Goal: Task Accomplishment & Management: Manage account settings

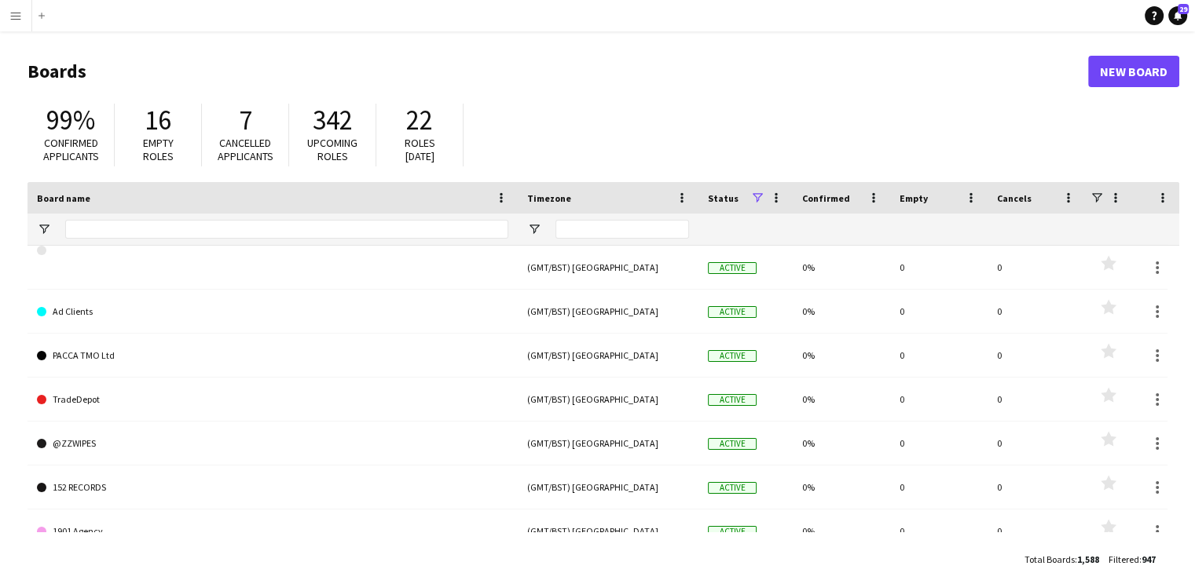
click at [0, 12] on button "Menu" at bounding box center [15, 15] width 31 height 31
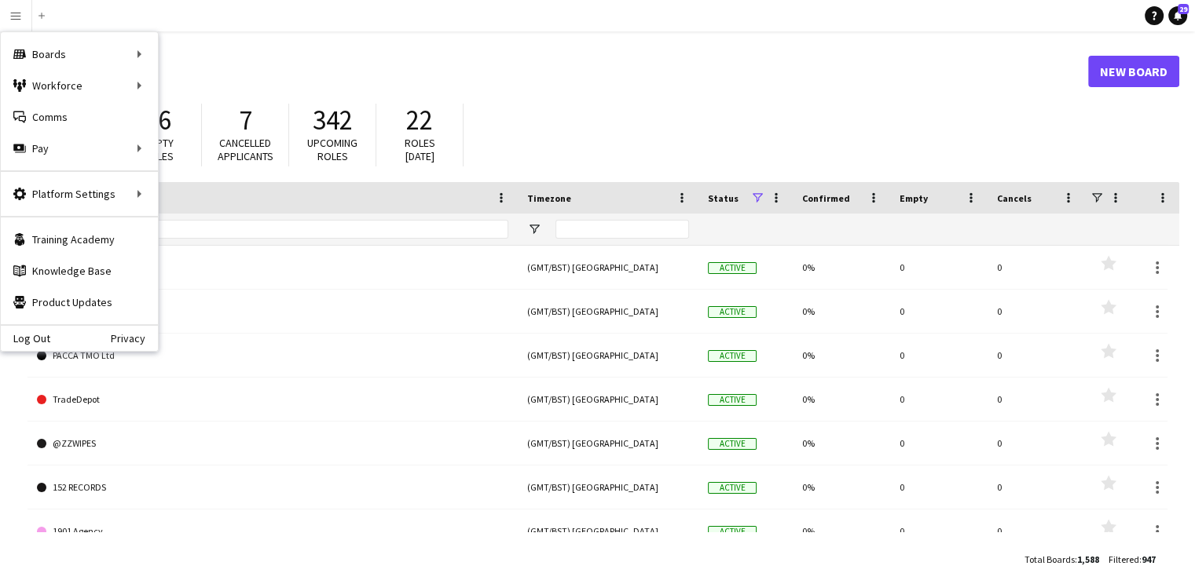
click at [188, 96] on div "99% Confirmed applicants 16 Empty roles 7 Cancelled applicants 342 Upcoming rol…" at bounding box center [602, 139] width 1151 height 86
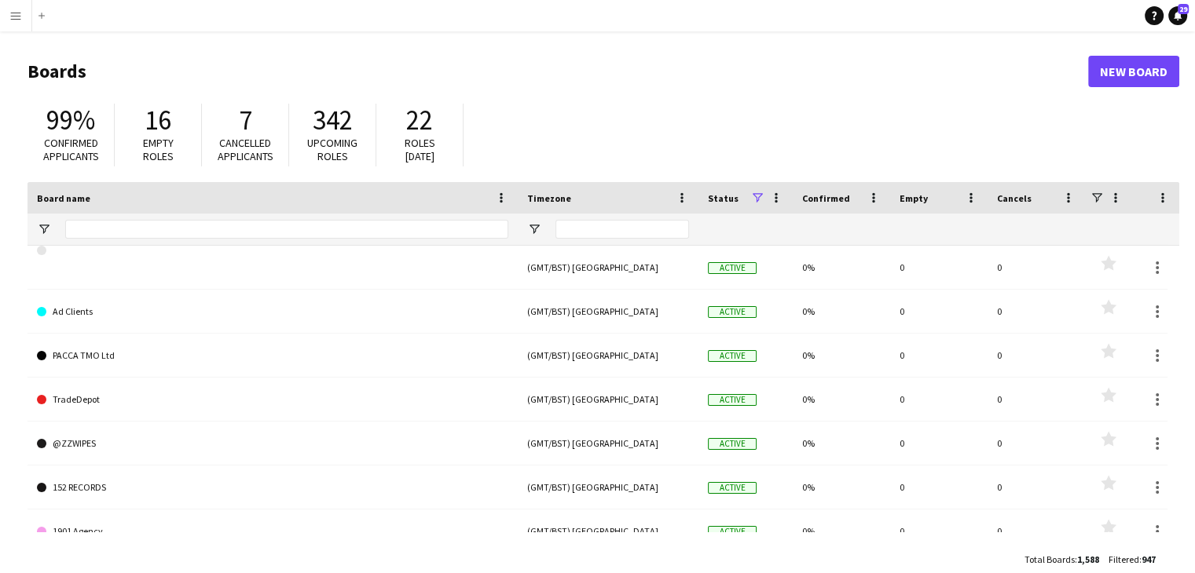
click at [18, 24] on button "Menu" at bounding box center [15, 15] width 31 height 31
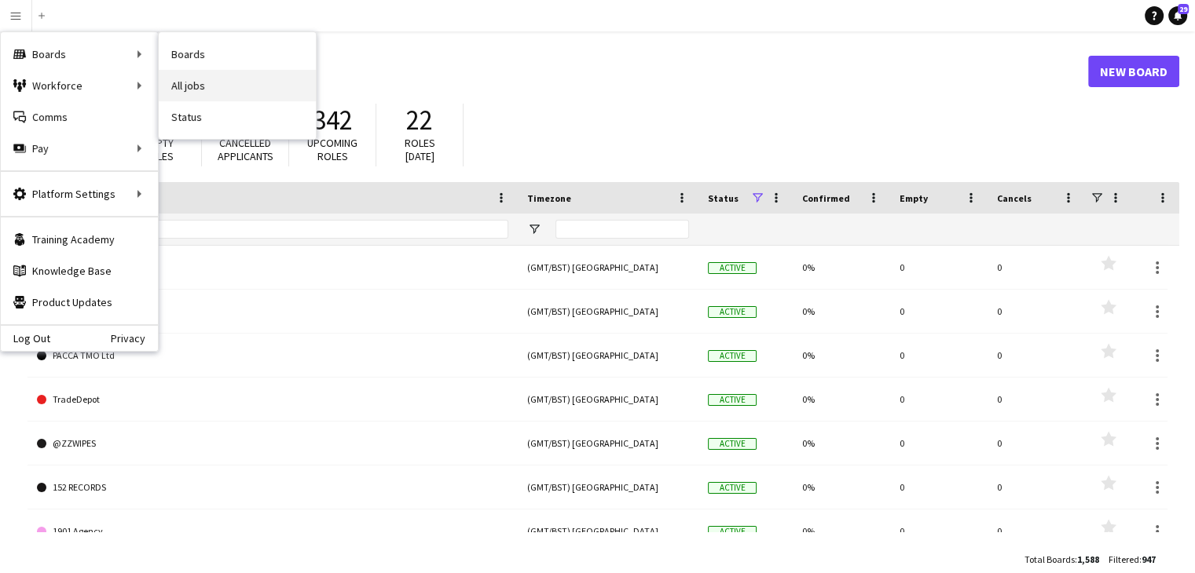
click at [195, 75] on link "All jobs" at bounding box center [237, 85] width 157 height 31
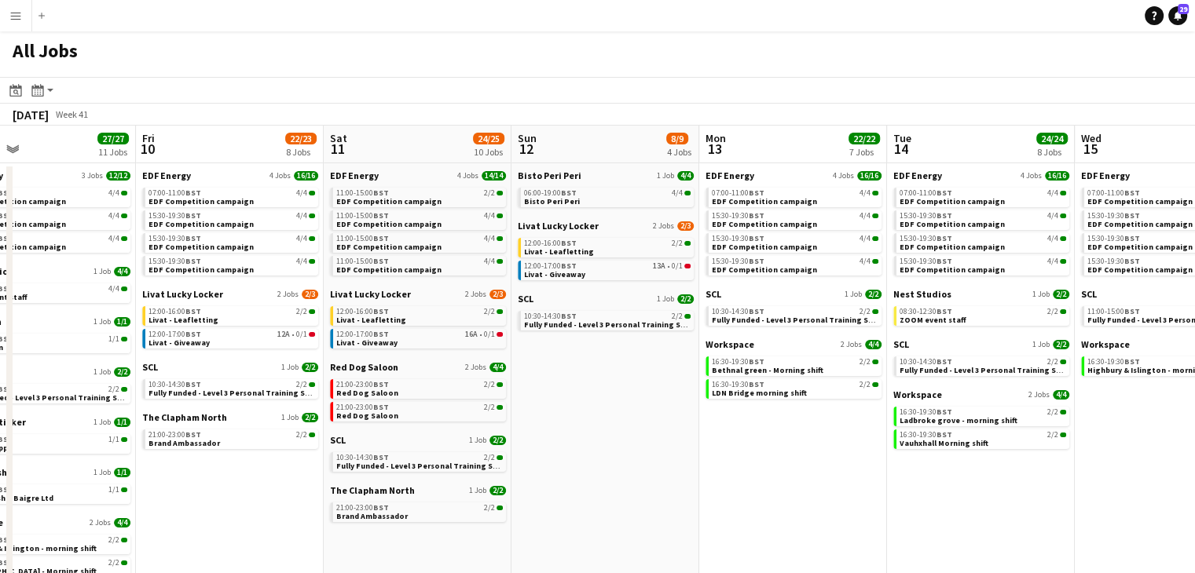
scroll to position [0, 641]
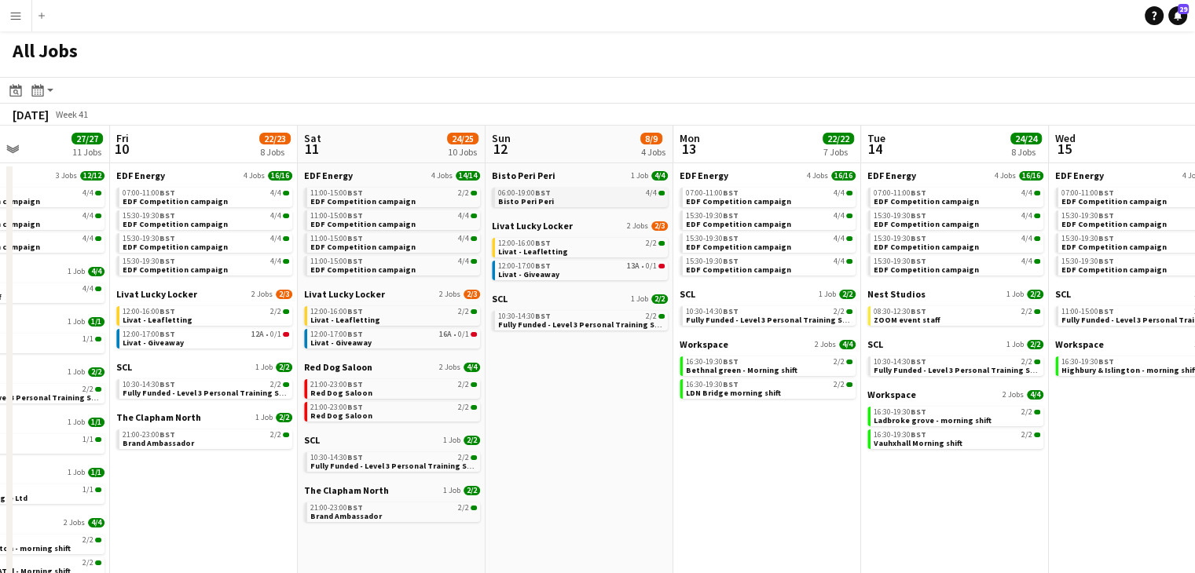
click at [528, 193] on span "06:00-19:00 BST" at bounding box center [524, 193] width 53 height 8
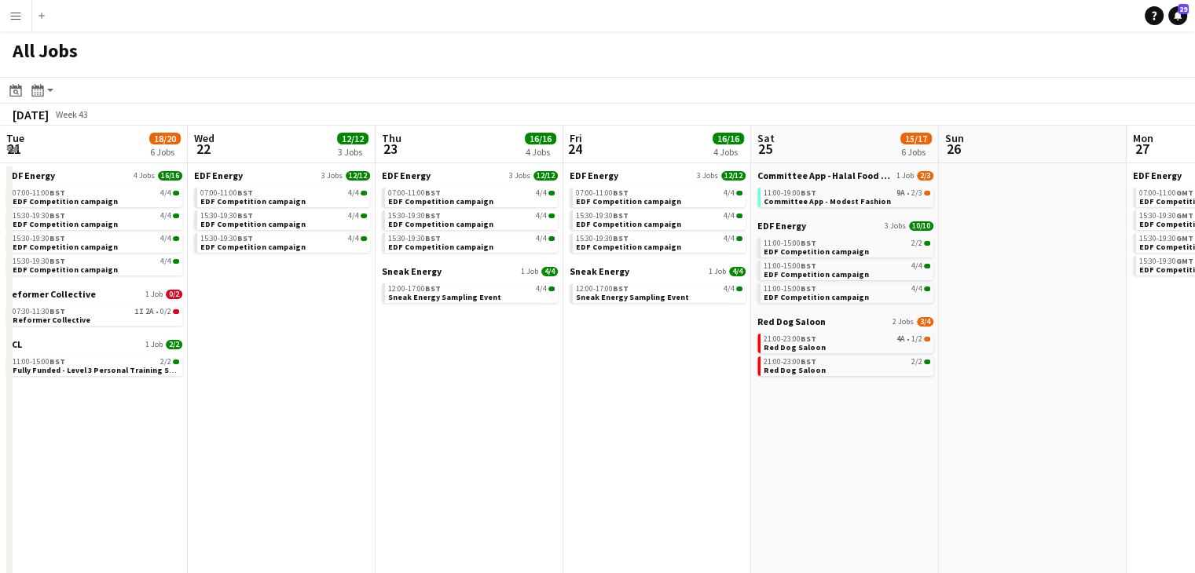
scroll to position [0, 565]
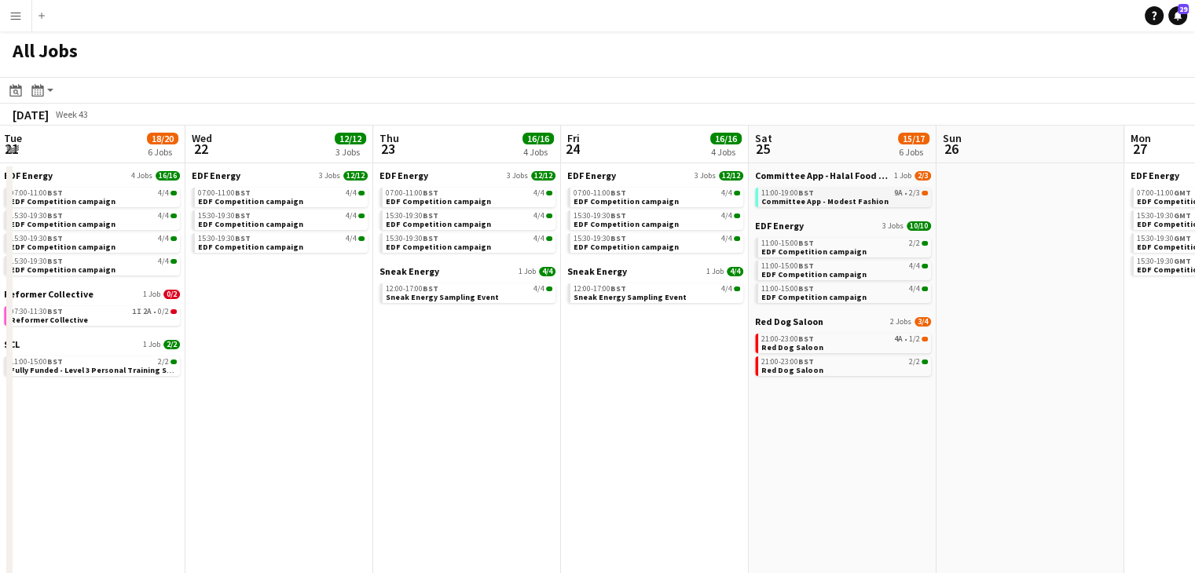
click at [855, 192] on div "11:00-19:00 BST 9A • 2/3" at bounding box center [844, 193] width 167 height 8
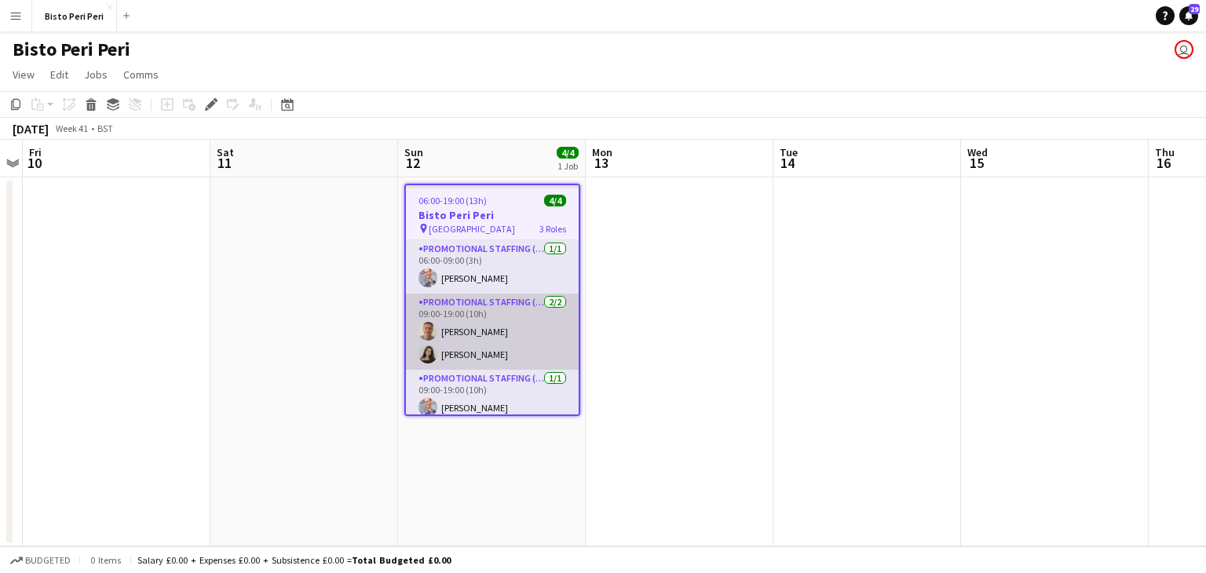
click at [474, 354] on app-card-role "Promotional Staffing (Brand Ambassadors) 2/2 09:00-19:00 (10h) Jack Procter ani…" at bounding box center [492, 332] width 173 height 76
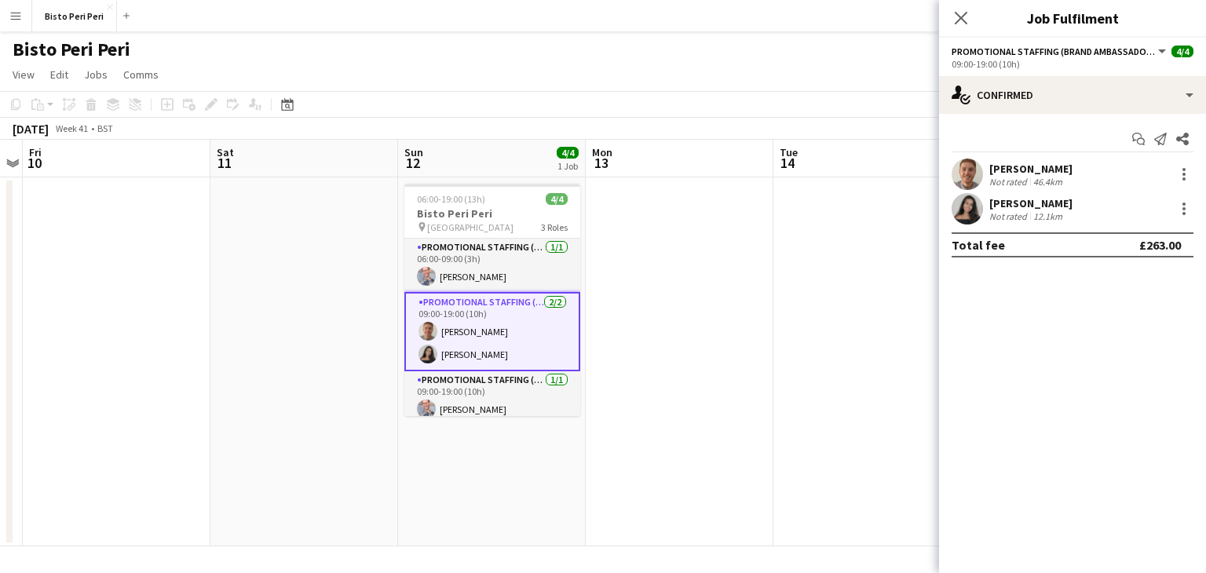
click at [975, 214] on app-user-avatar at bounding box center [967, 208] width 31 height 31
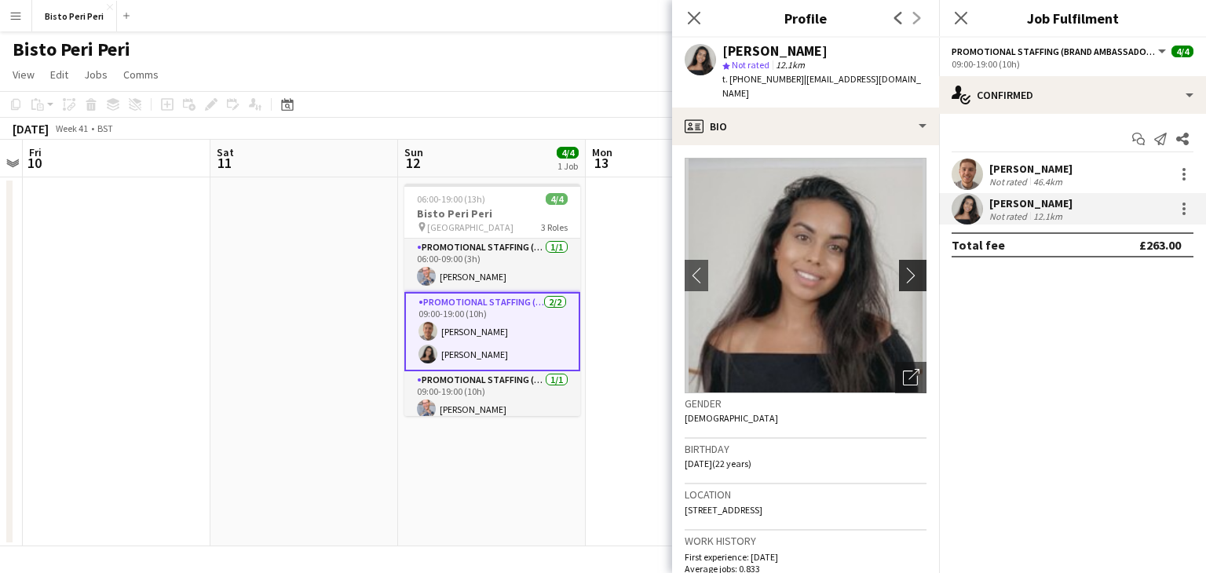
click at [909, 267] on app-icon "chevron-right" at bounding box center [915, 275] width 24 height 16
click at [905, 267] on app-icon "chevron-right" at bounding box center [915, 275] width 24 height 16
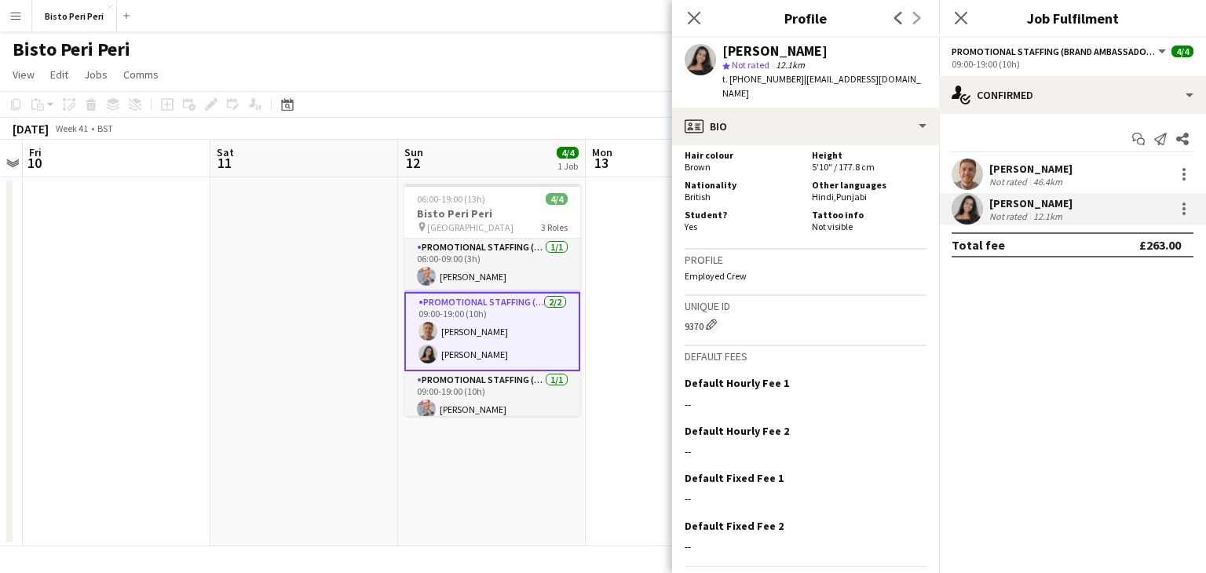
scroll to position [832, 0]
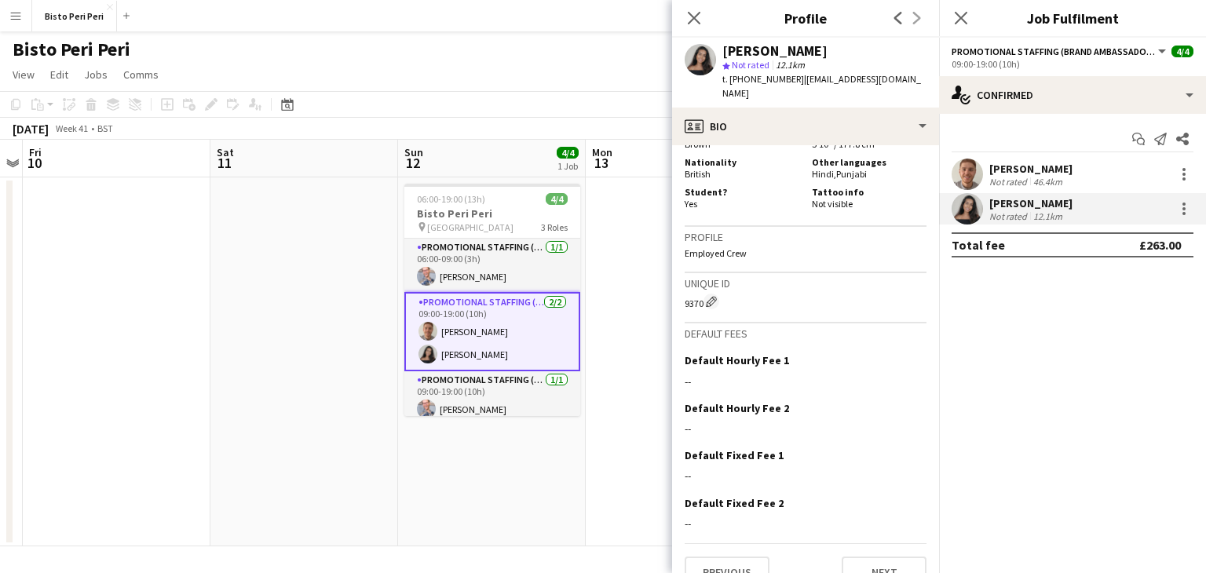
click at [584, 437] on app-date-cell "06:00-19:00 (13h) 4/4 Bisto Peri Peri pin Trafalgar Square 3 Roles Promotional …" at bounding box center [492, 361] width 188 height 369
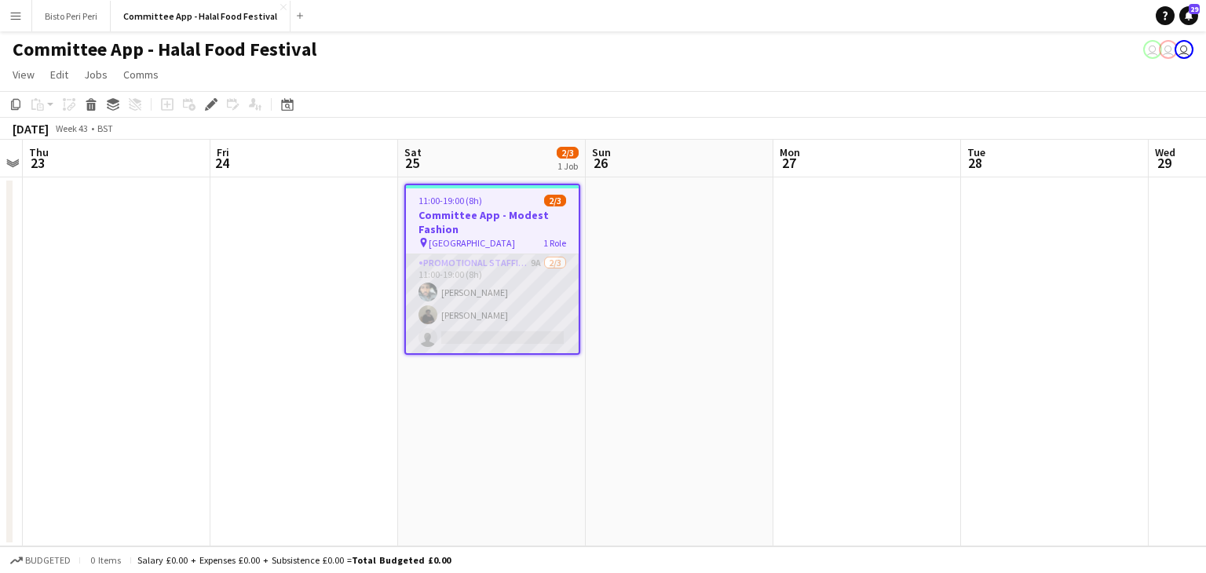
click at [497, 337] on app-card-role "Promotional Staffing (Brand Ambassadors) 9A [DATE] 11:00-19:00 (8h) [PERSON_NAM…" at bounding box center [492, 303] width 173 height 99
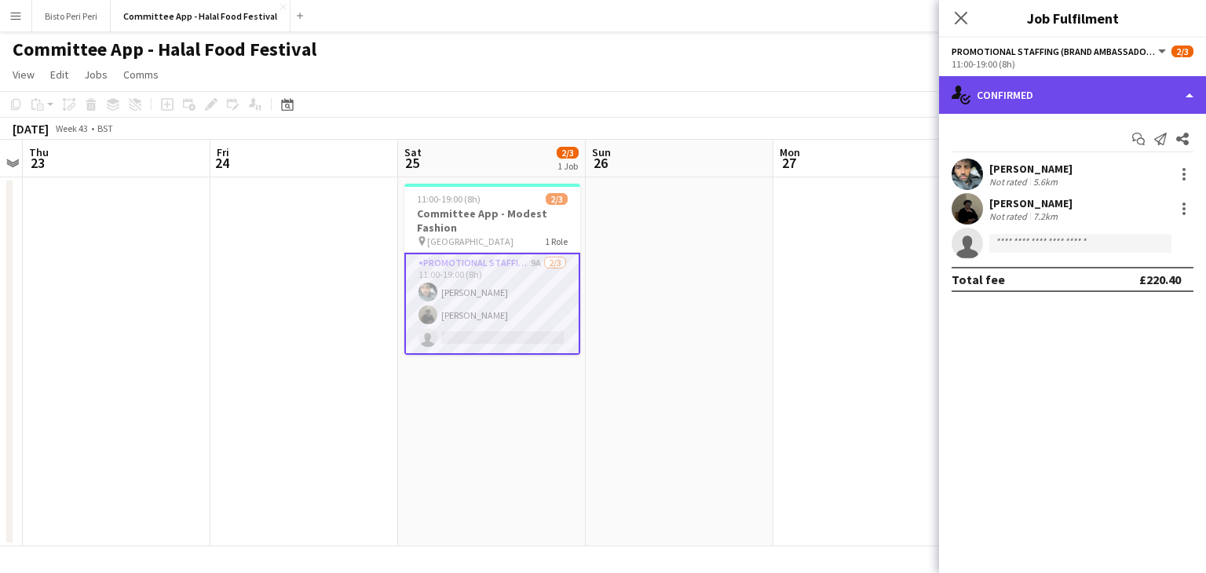
click at [975, 98] on div "single-neutral-actions-check-2 Confirmed" at bounding box center [1072, 95] width 267 height 38
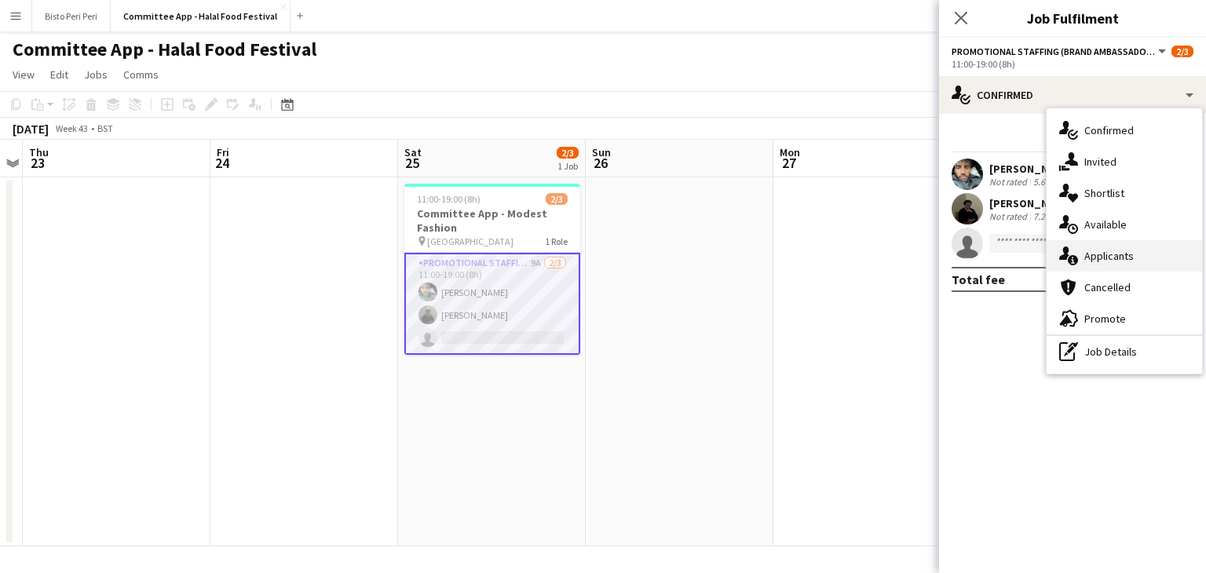
click at [1080, 258] on div "single-neutral-actions-information Applicants" at bounding box center [1125, 255] width 156 height 31
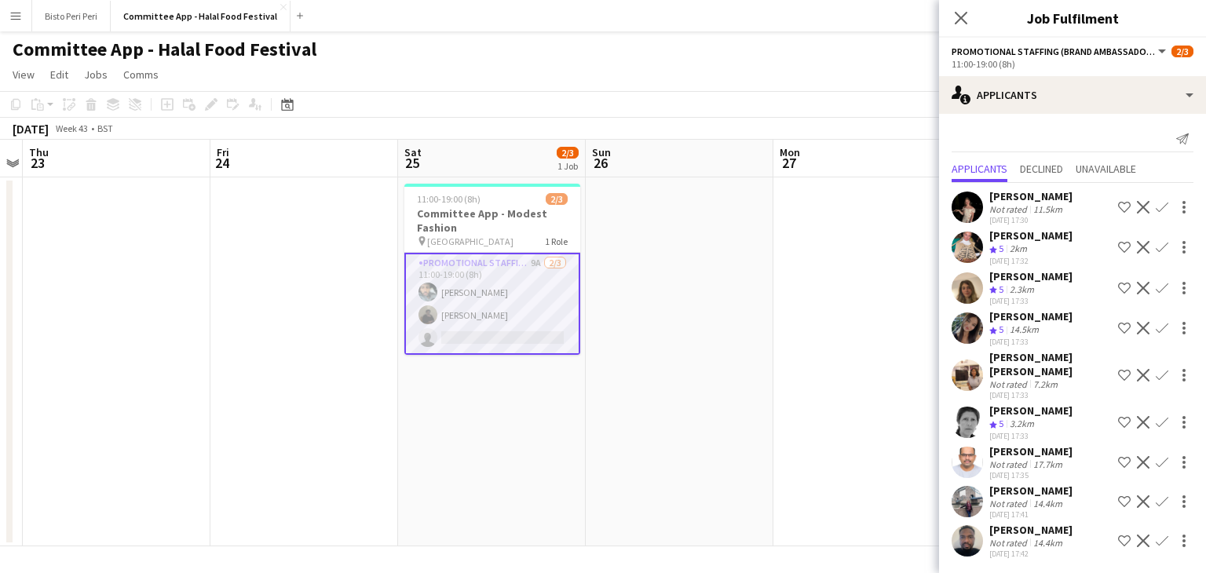
click at [958, 486] on app-user-avatar at bounding box center [967, 501] width 31 height 31
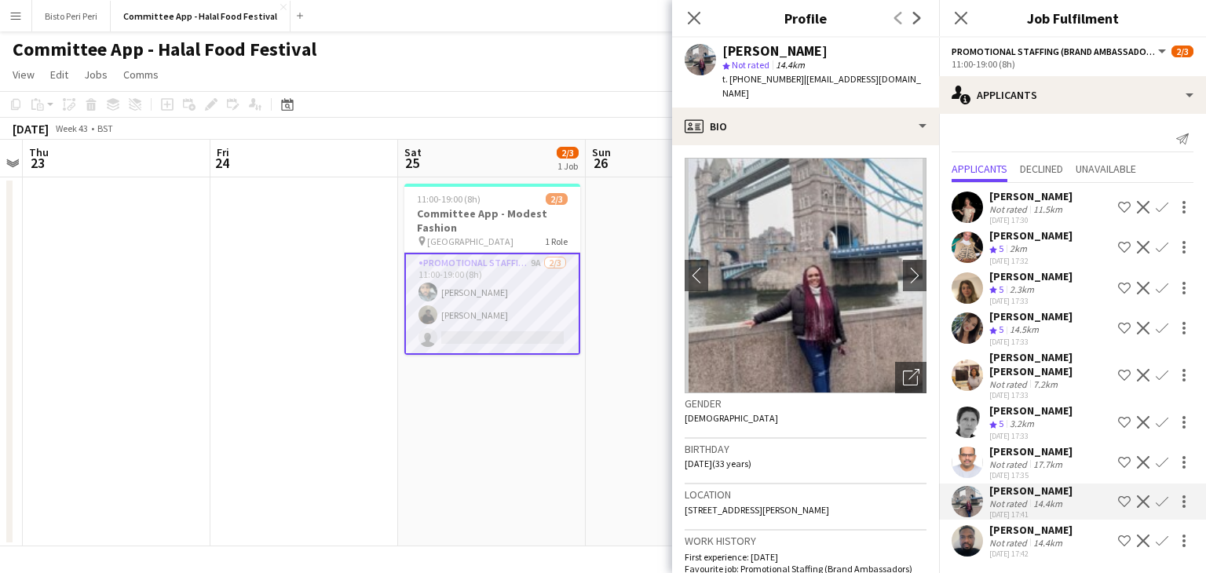
click at [962, 282] on app-user-avatar at bounding box center [967, 288] width 31 height 31
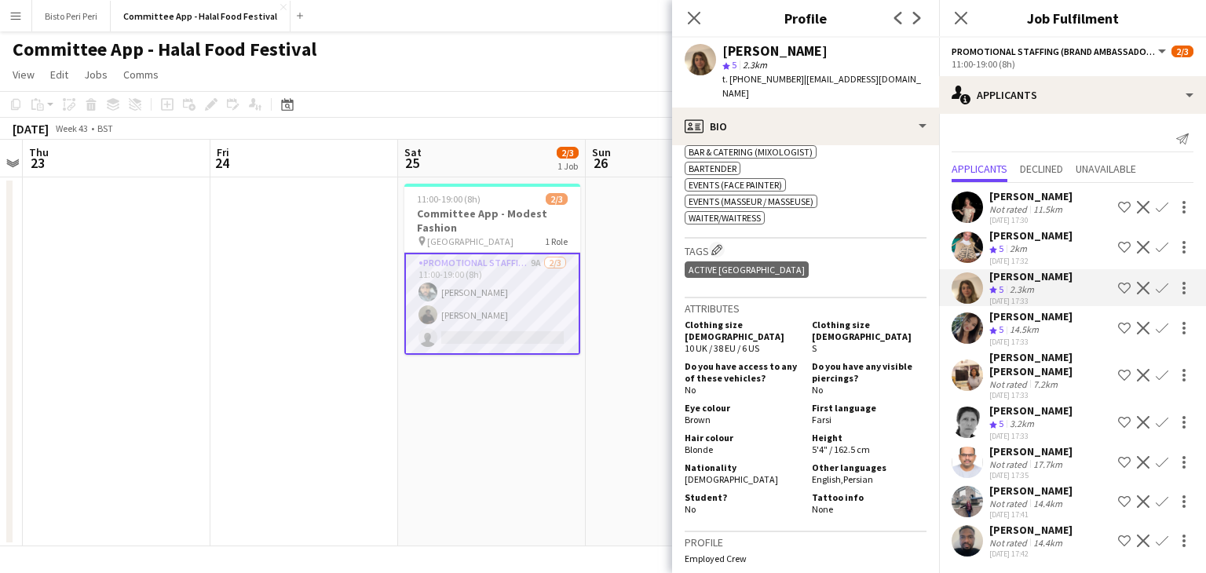
scroll to position [635, 0]
click at [968, 371] on app-user-avatar at bounding box center [967, 375] width 31 height 31
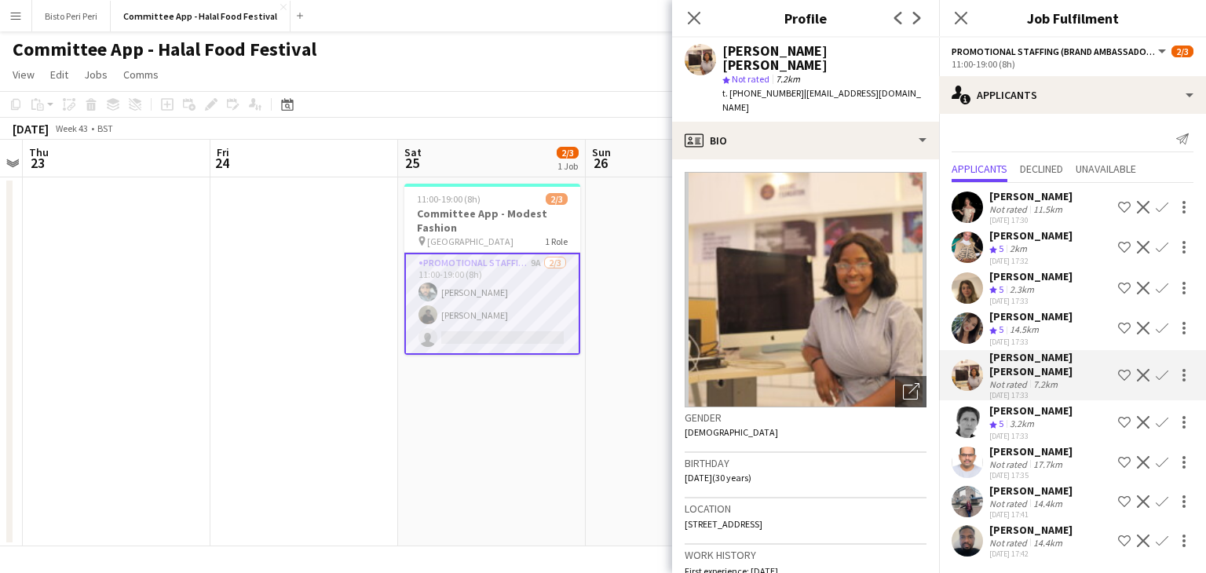
click at [961, 486] on app-user-avatar at bounding box center [967, 501] width 31 height 31
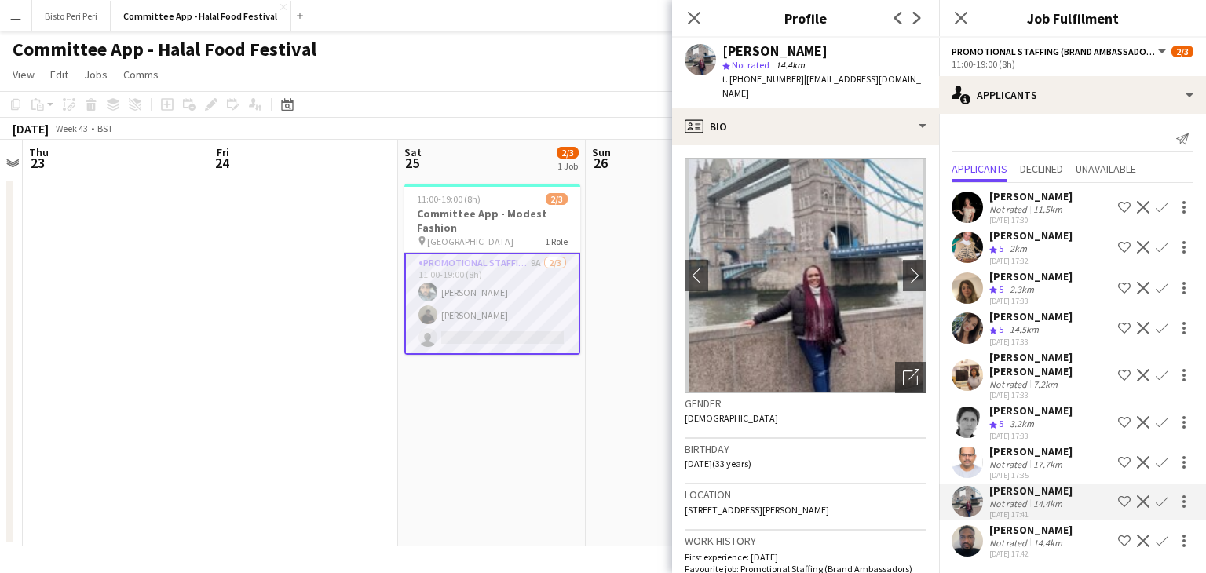
click at [968, 525] on app-user-avatar at bounding box center [967, 540] width 31 height 31
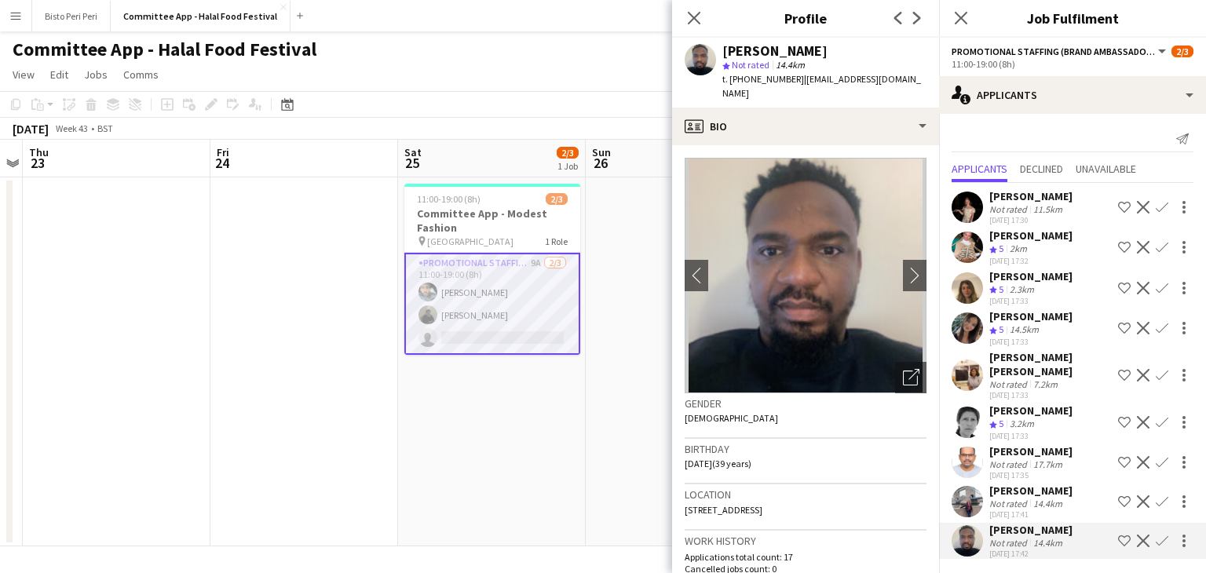
click at [959, 415] on app-user-avatar at bounding box center [967, 422] width 31 height 31
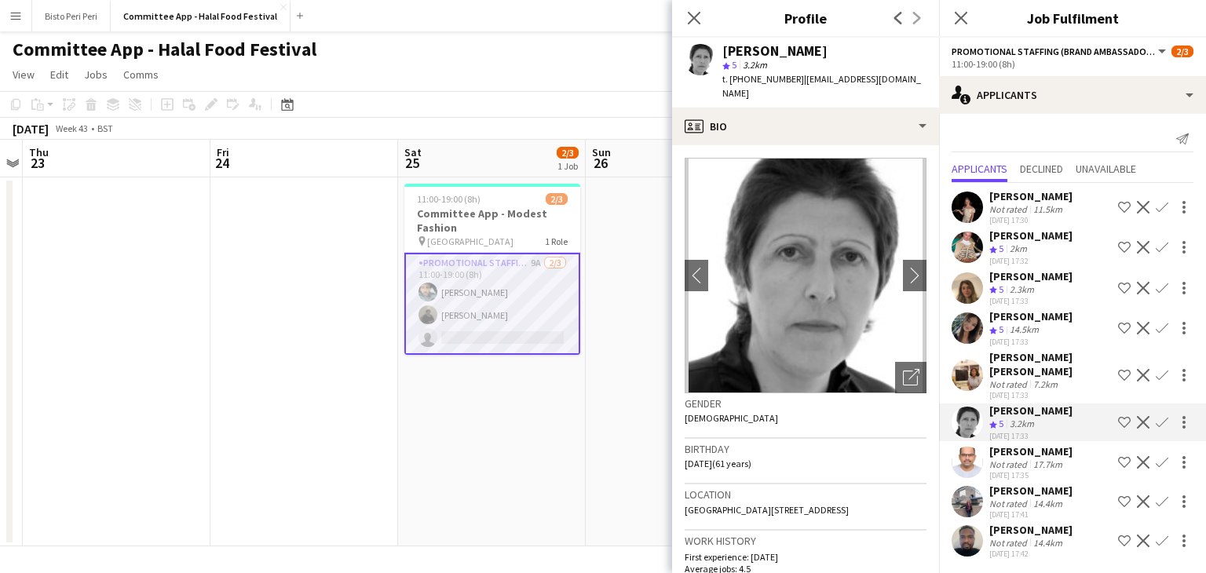
click at [962, 447] on app-user-avatar at bounding box center [967, 462] width 31 height 31
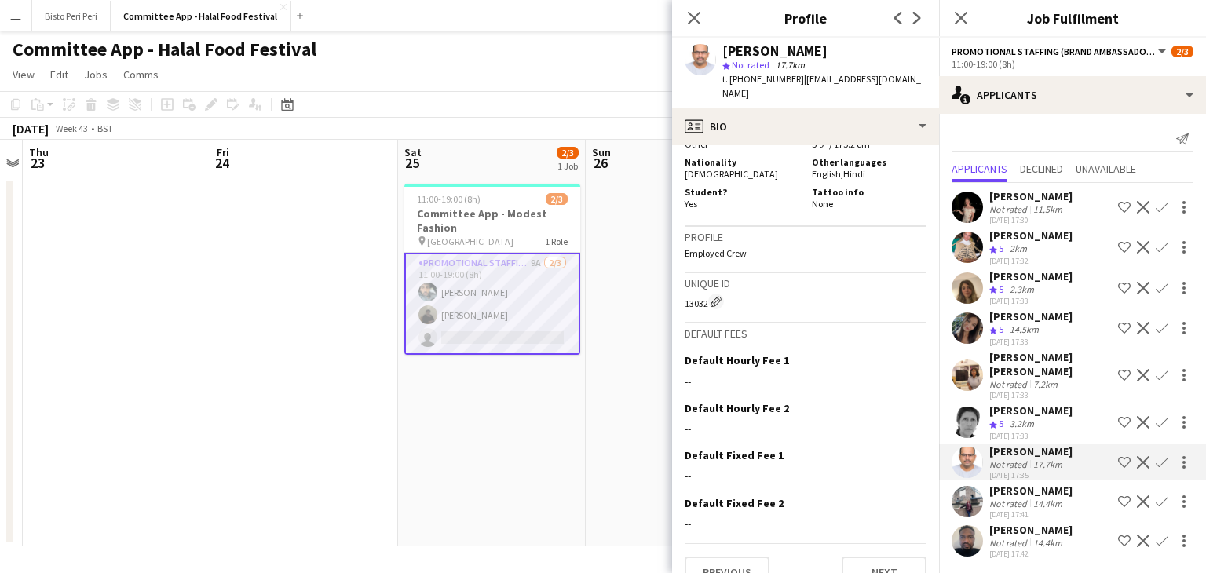
scroll to position [0, 0]
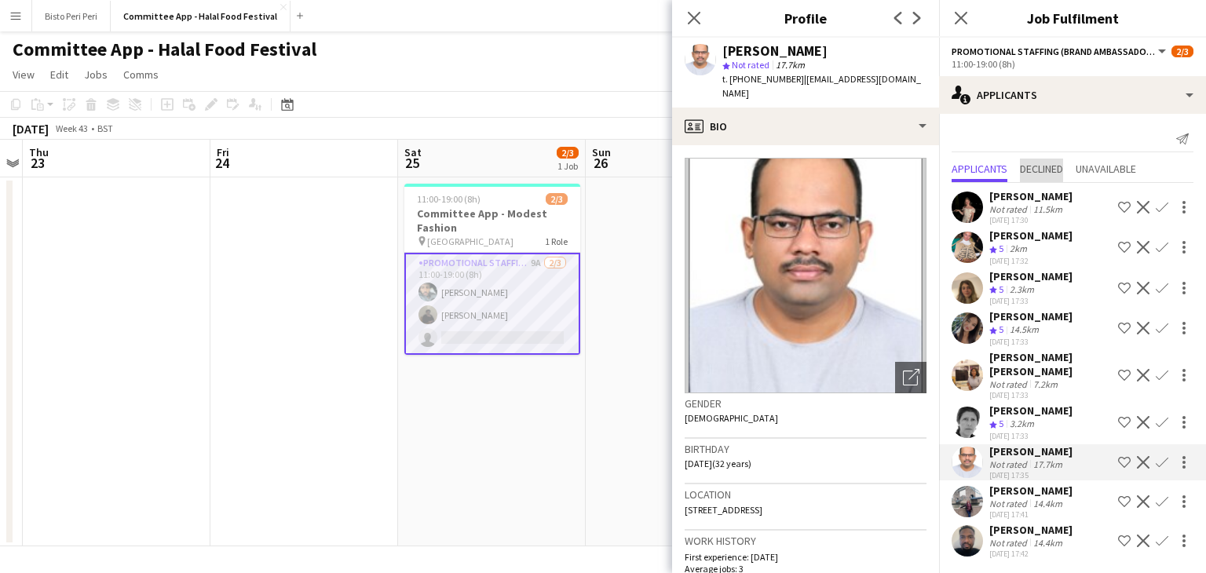
click at [1024, 167] on span "Declined" at bounding box center [1041, 168] width 43 height 11
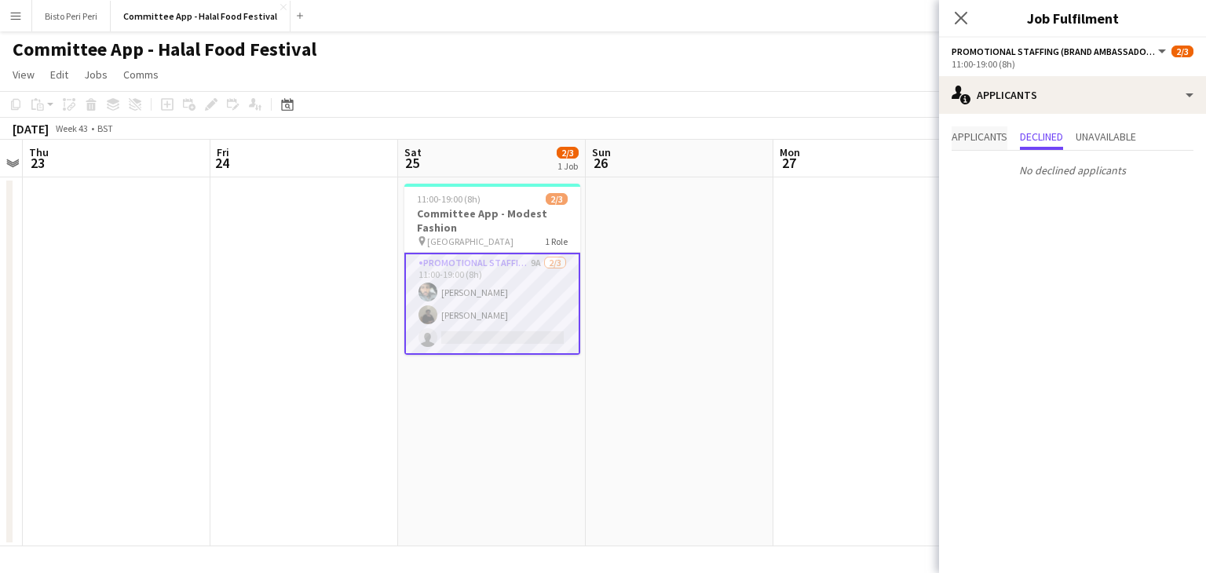
click at [974, 144] on span "Applicants" at bounding box center [980, 138] width 56 height 24
